Goal: Transaction & Acquisition: Book appointment/travel/reservation

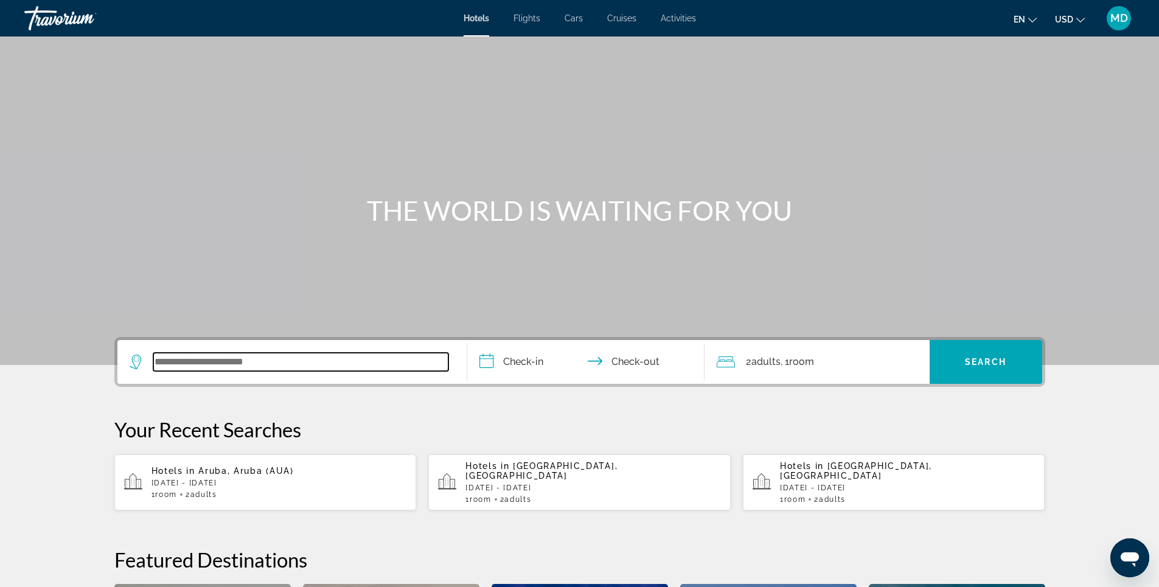
click at [285, 364] on input "Search widget" at bounding box center [300, 362] width 295 height 18
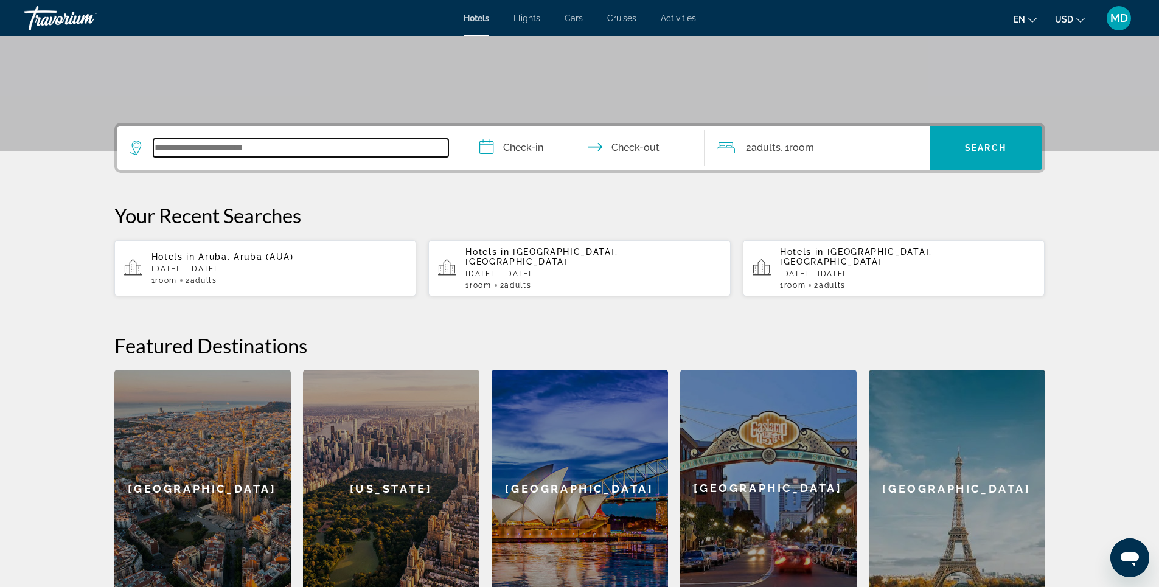
scroll to position [297, 0]
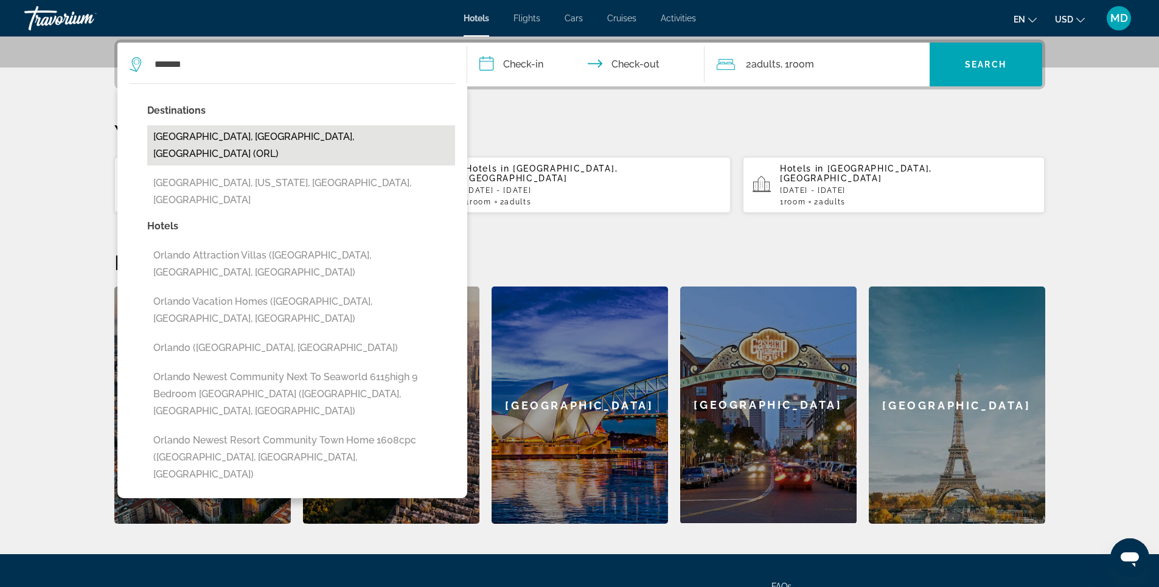
click at [280, 136] on button "[GEOGRAPHIC_DATA], [GEOGRAPHIC_DATA], [GEOGRAPHIC_DATA] (ORL)" at bounding box center [301, 145] width 308 height 40
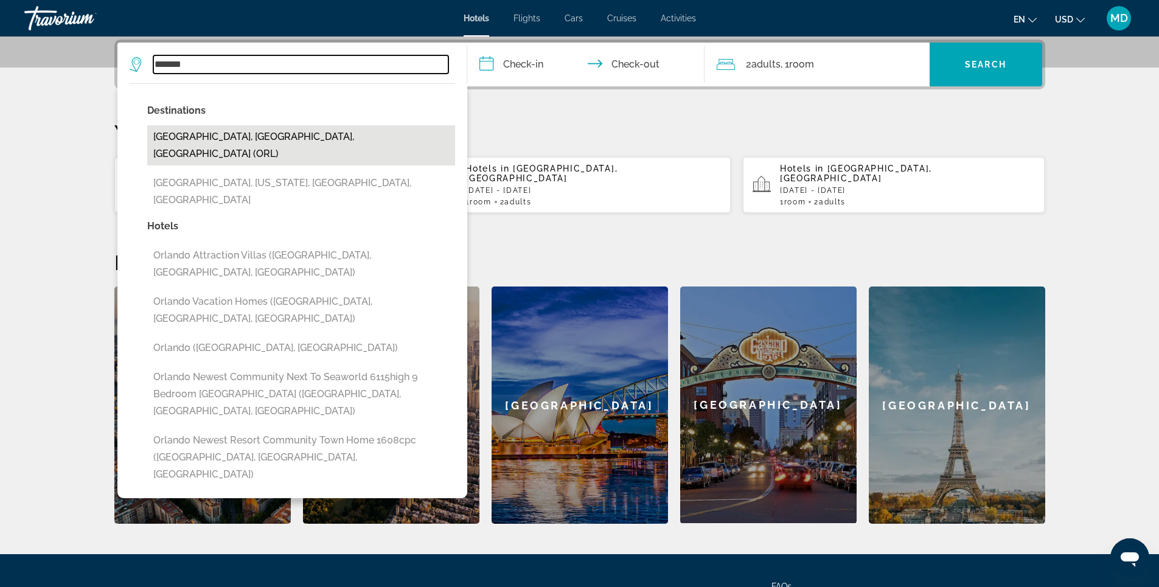
type input "**********"
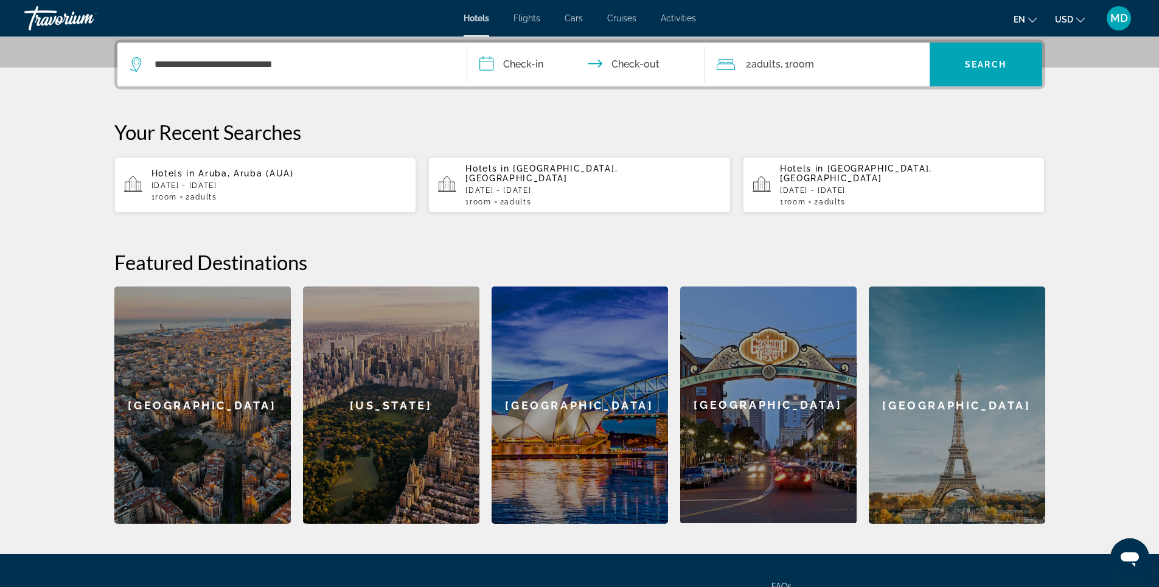
click at [527, 63] on input "**********" at bounding box center [588, 66] width 242 height 47
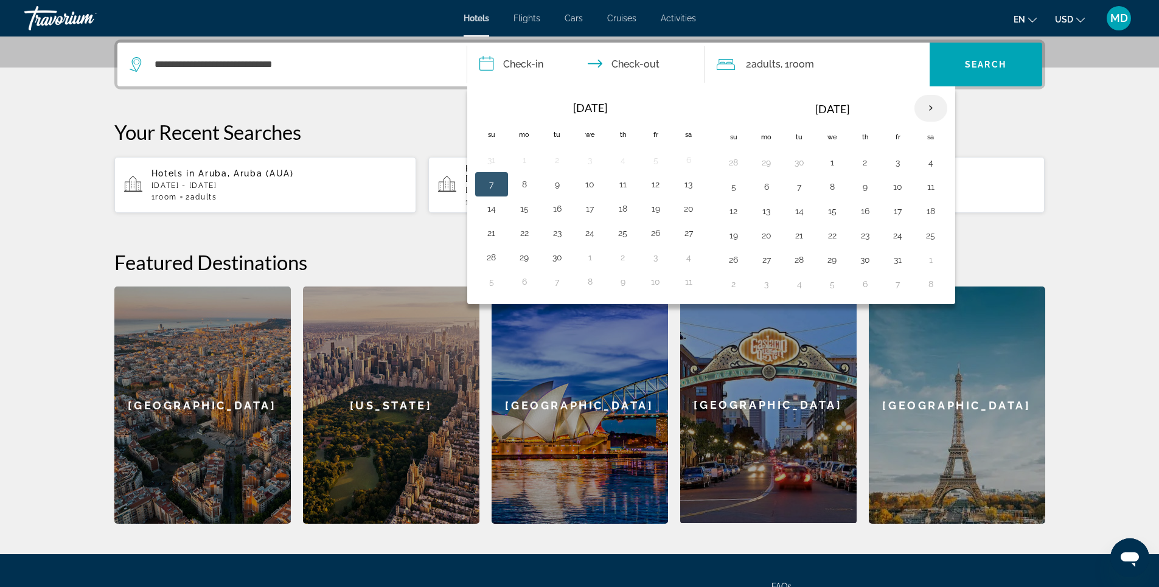
click at [932, 109] on th "Next month" at bounding box center [930, 108] width 33 height 27
click at [895, 187] on button "7" at bounding box center [897, 186] width 19 height 17
click at [733, 212] on button "9" at bounding box center [733, 211] width 19 height 17
type input "**********"
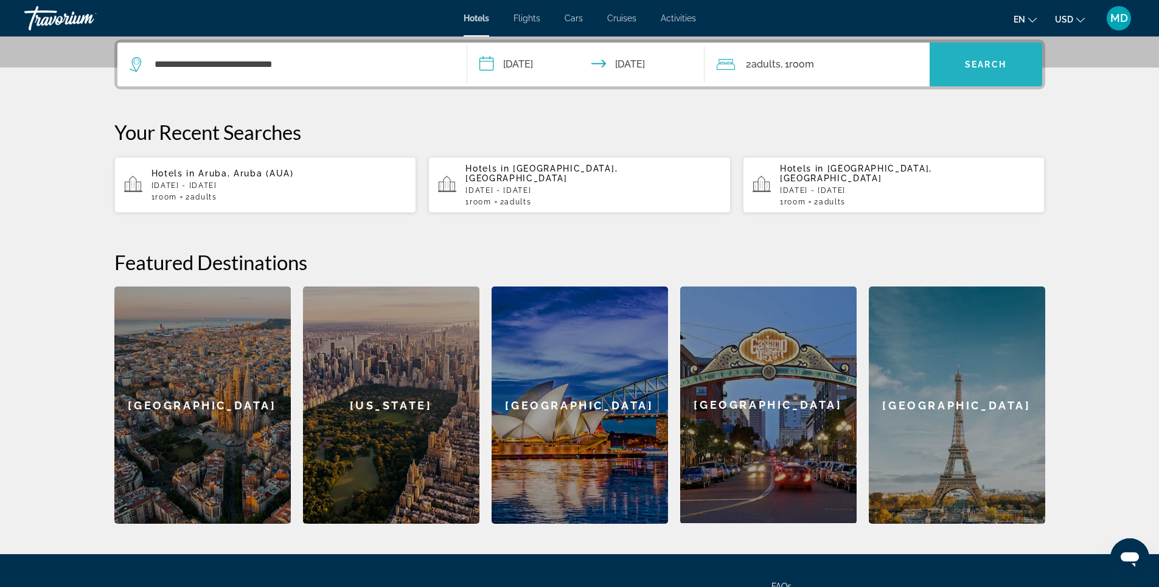
click at [983, 63] on span "Search" at bounding box center [985, 65] width 41 height 10
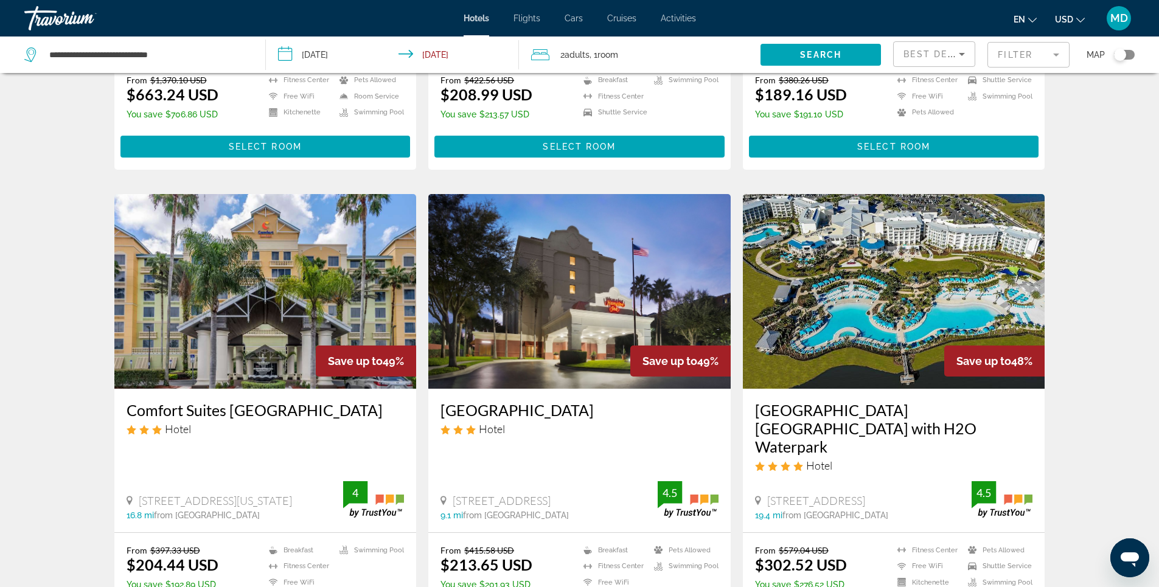
scroll to position [1338, 0]
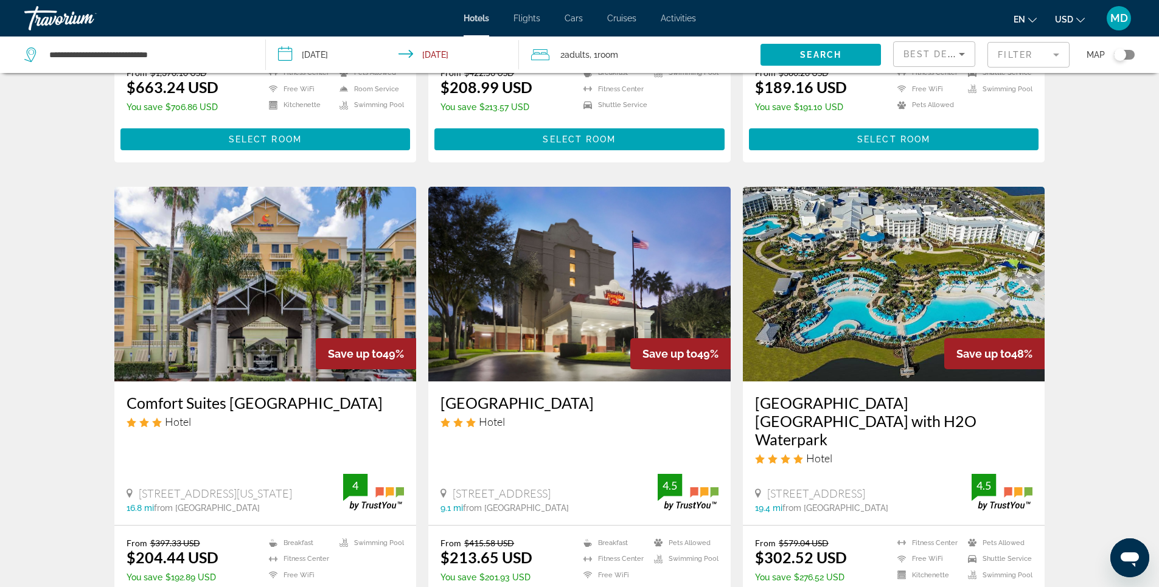
click at [924, 217] on img "Main content" at bounding box center [894, 284] width 302 height 195
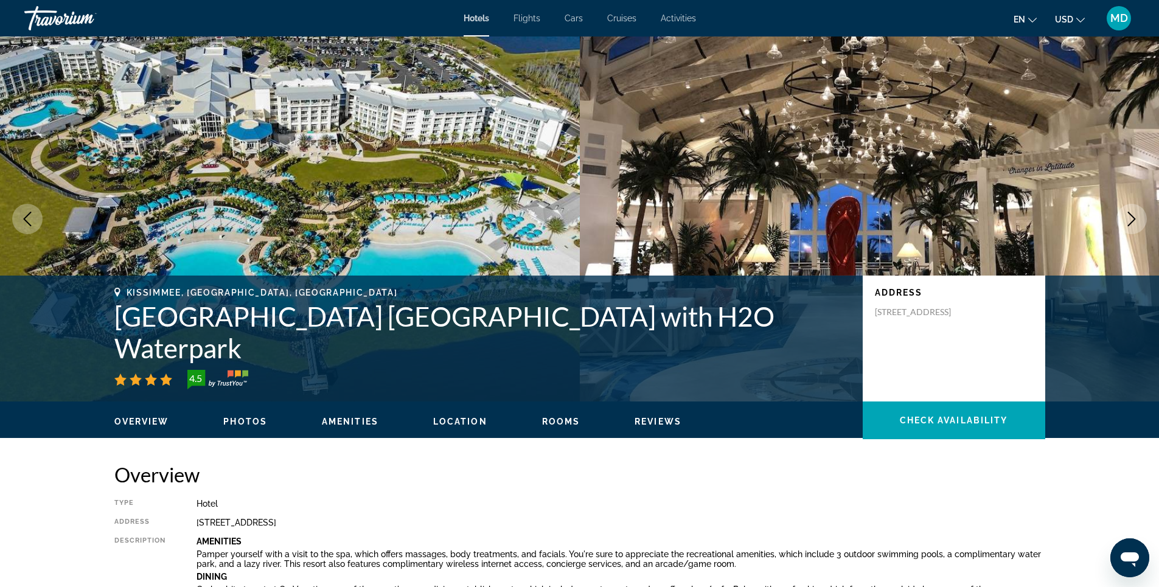
click at [1129, 219] on icon "Next image" at bounding box center [1131, 219] width 15 height 15
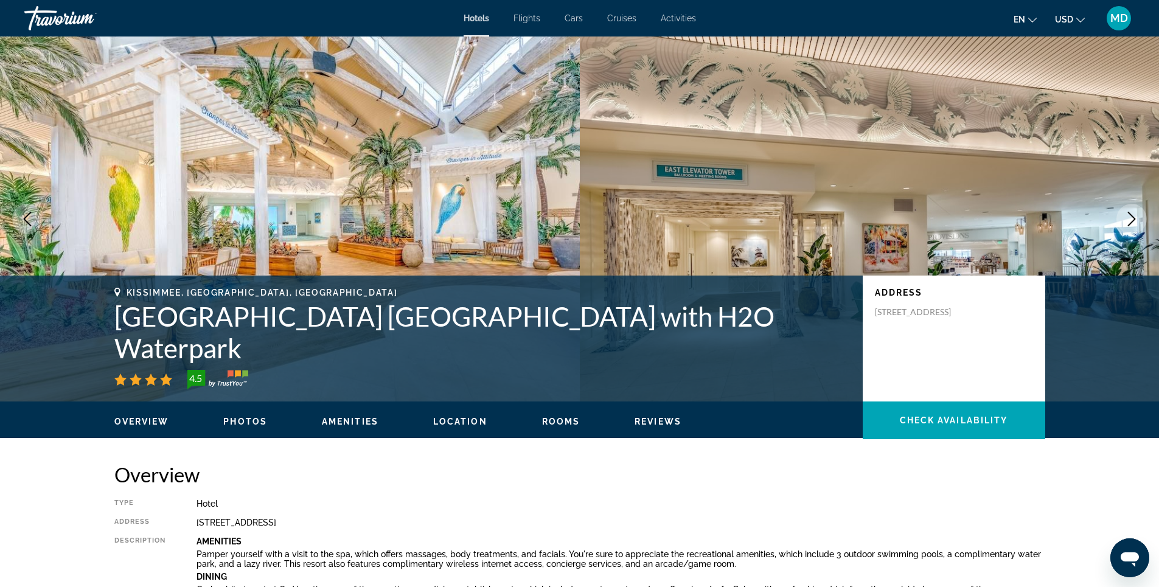
click at [1129, 219] on icon "Next image" at bounding box center [1131, 219] width 15 height 15
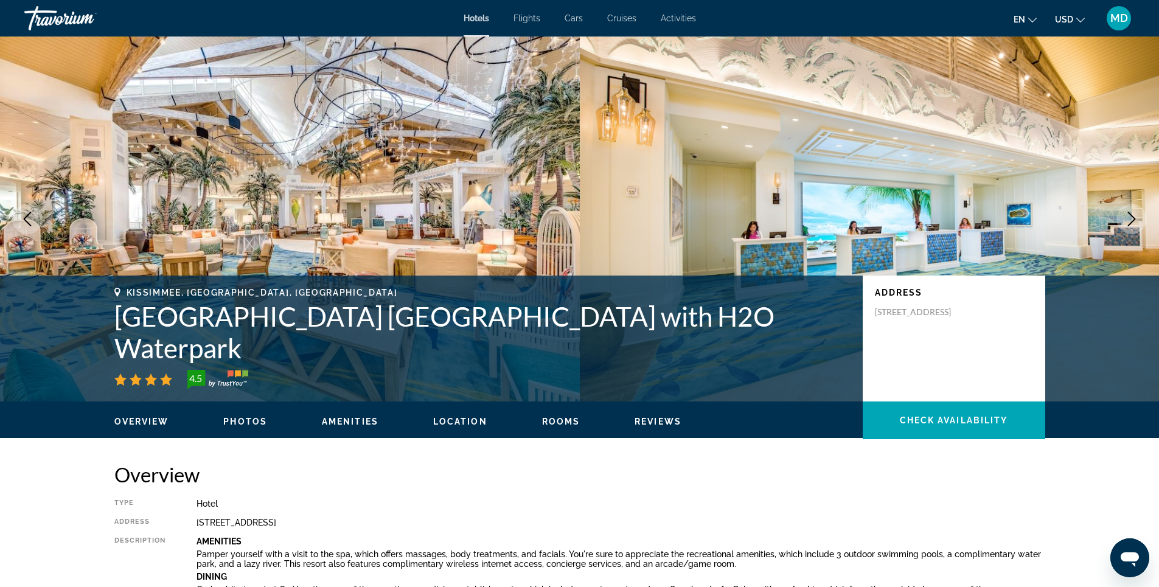
click at [1129, 219] on icon "Next image" at bounding box center [1131, 219] width 15 height 15
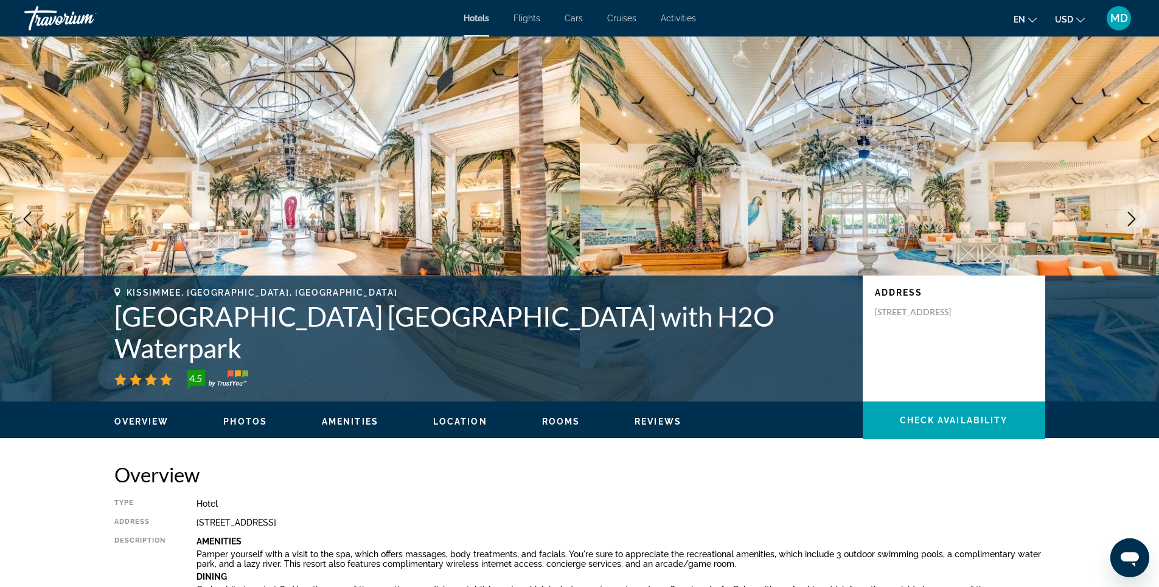
click at [1129, 219] on icon "Next image" at bounding box center [1131, 219] width 15 height 15
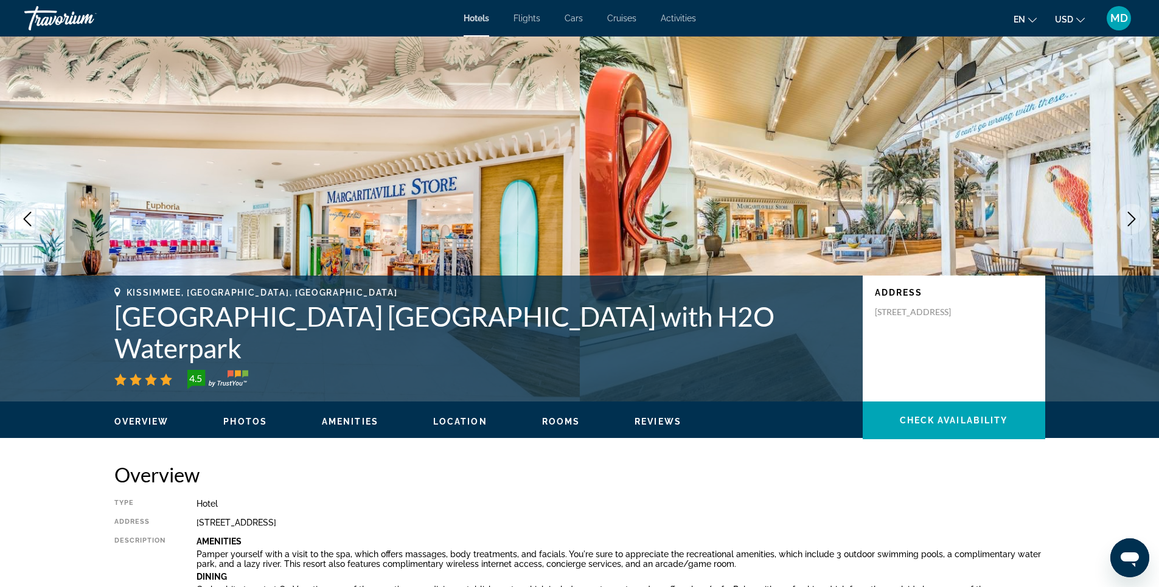
click at [1129, 219] on icon "Next image" at bounding box center [1131, 219] width 15 height 15
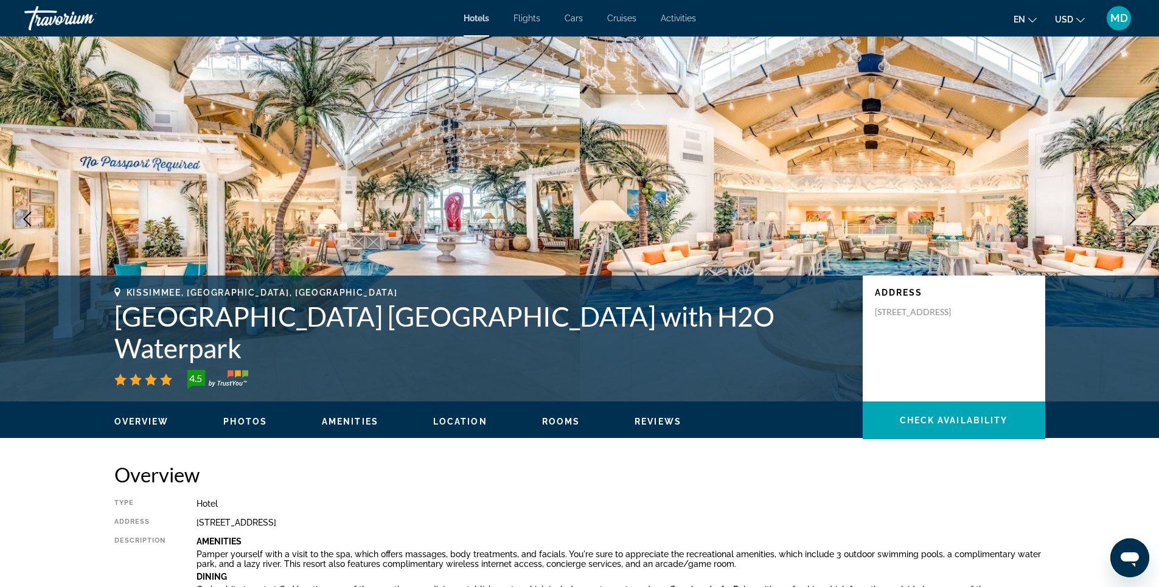
click at [1129, 219] on icon "Next image" at bounding box center [1131, 219] width 15 height 15
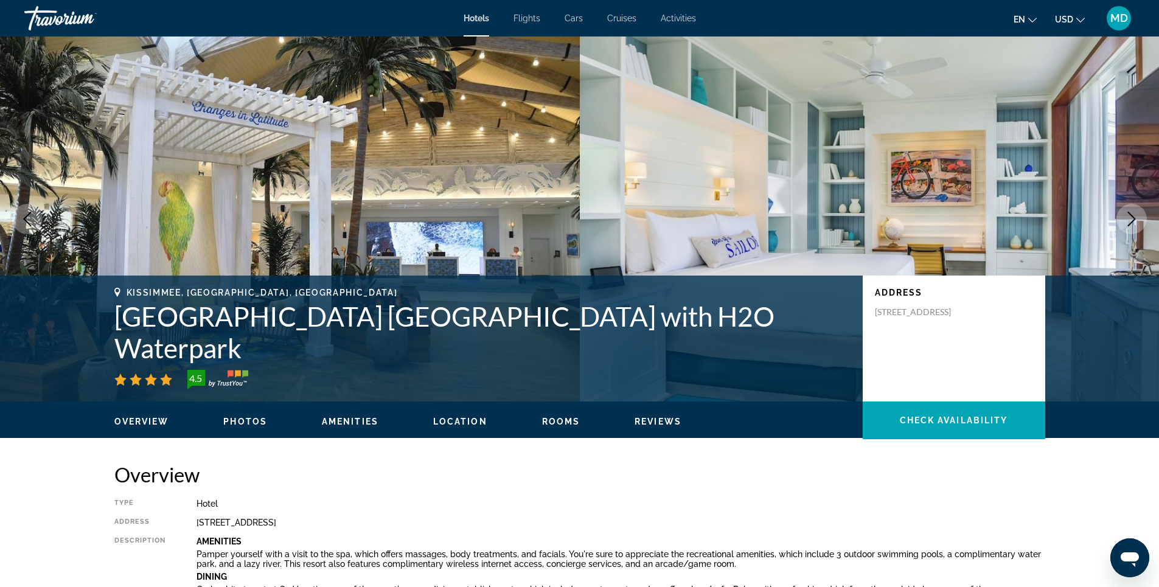
click at [1129, 219] on icon "Next image" at bounding box center [1131, 219] width 15 height 15
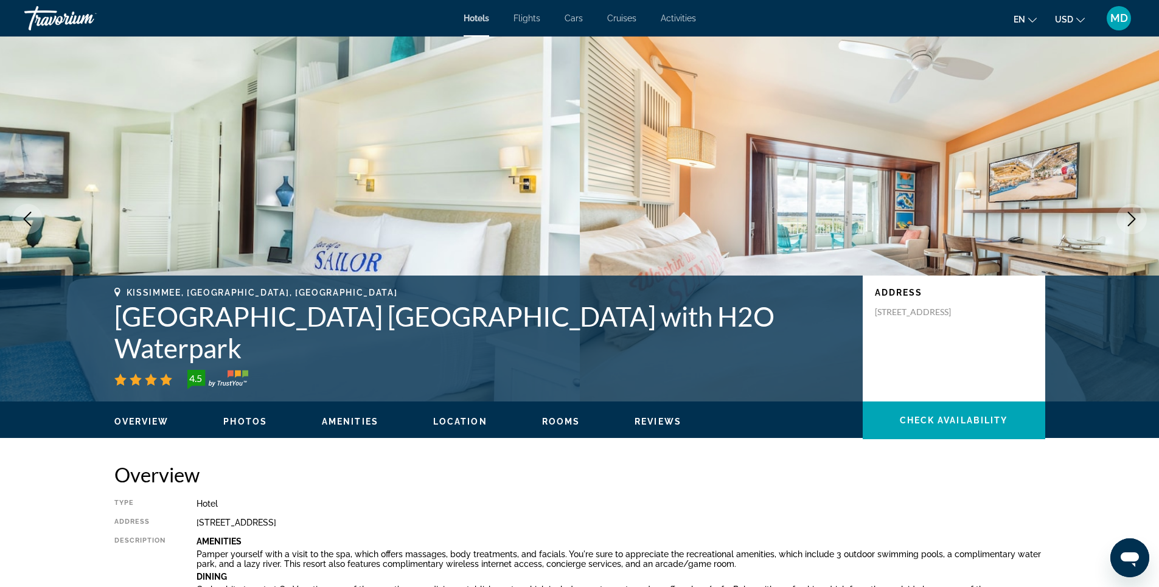
click at [1129, 219] on icon "Next image" at bounding box center [1131, 219] width 15 height 15
